Goal: Task Accomplishment & Management: Use online tool/utility

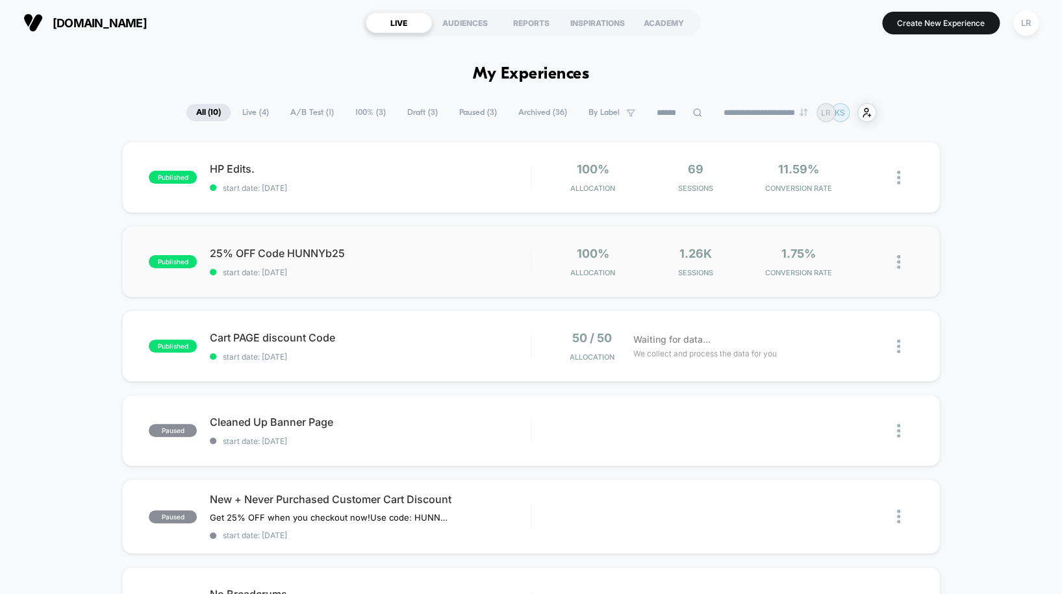
click at [899, 261] on img at bounding box center [898, 262] width 3 height 14
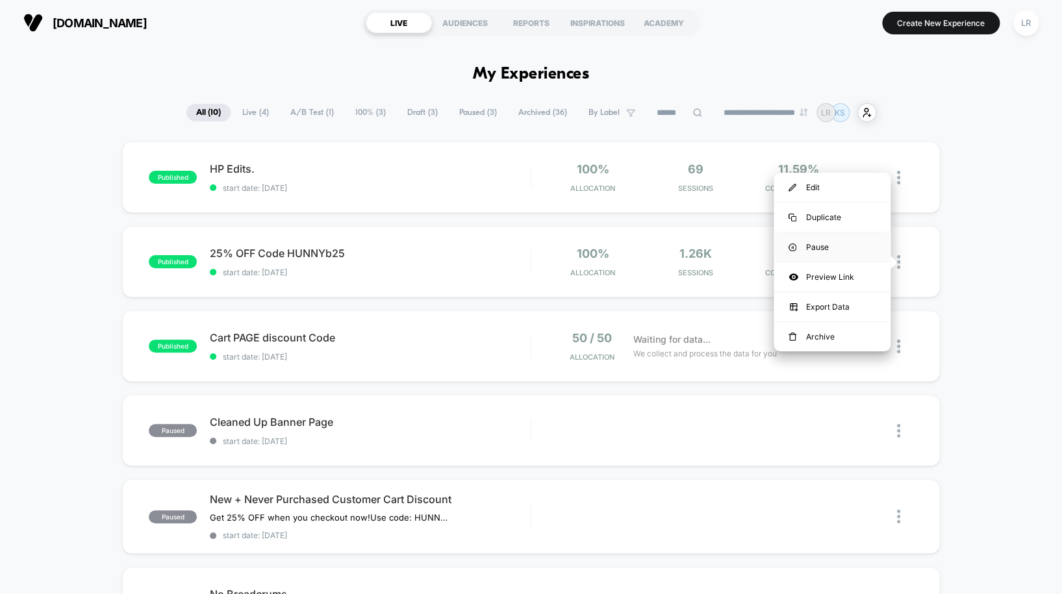
click at [823, 249] on div "Pause" at bounding box center [832, 247] width 117 height 29
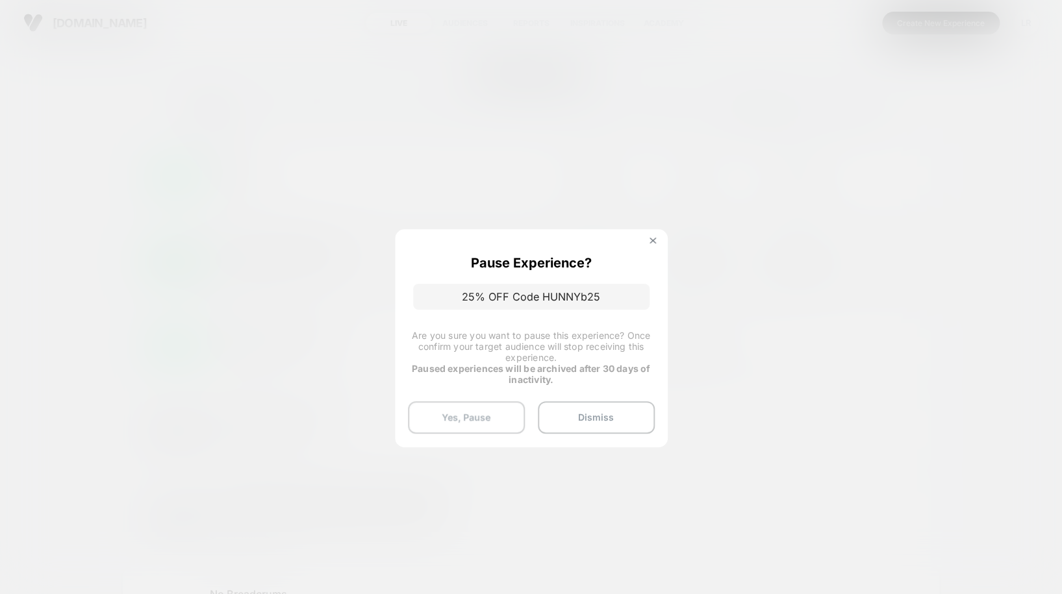
click at [473, 426] on button "Yes, Pause" at bounding box center [466, 418] width 117 height 32
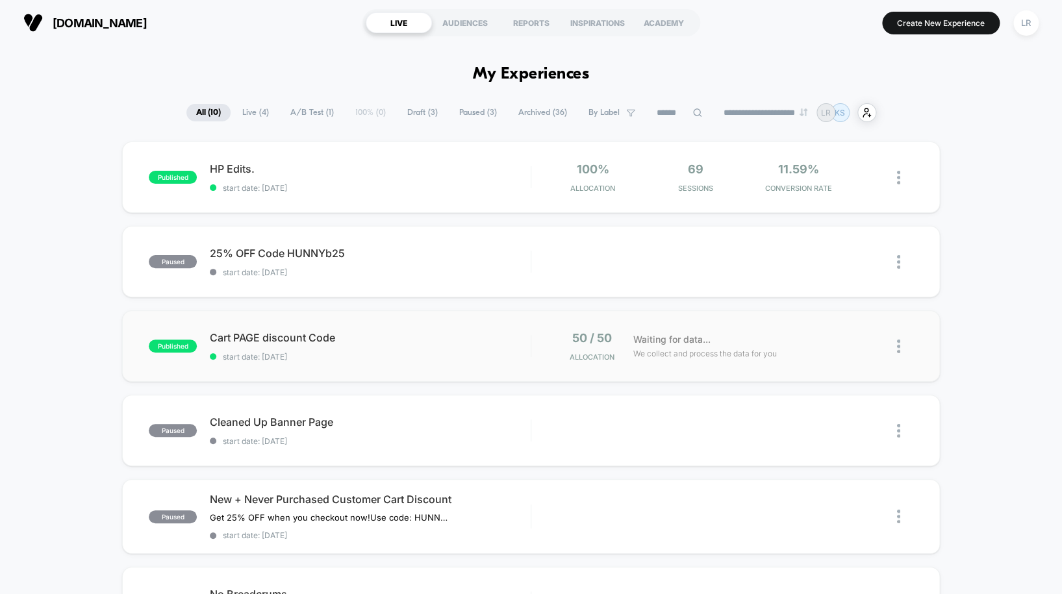
click at [452, 331] on div "published Cart PAGE discount Code start date: [DATE] 50 / 50 Allocation Waiting…" at bounding box center [531, 346] width 818 height 71
